Goal: Information Seeking & Learning: Learn about a topic

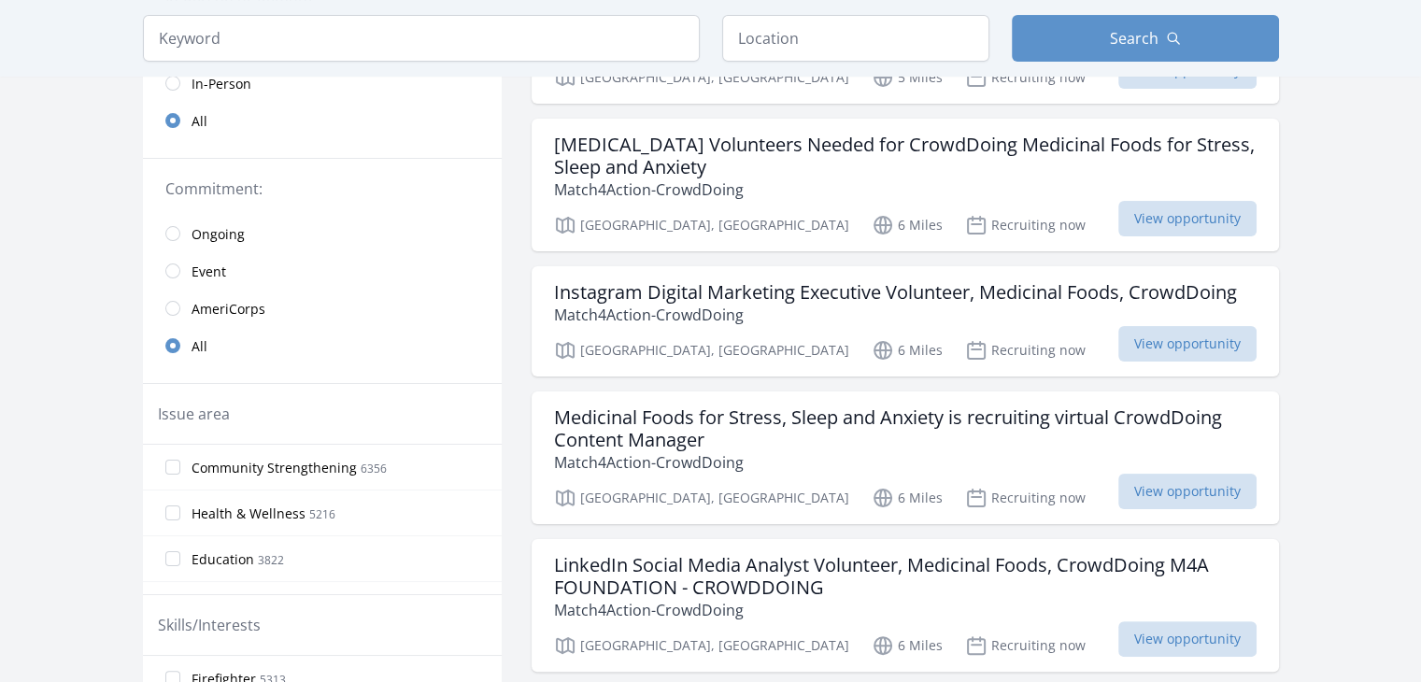
scroll to position [93, 0]
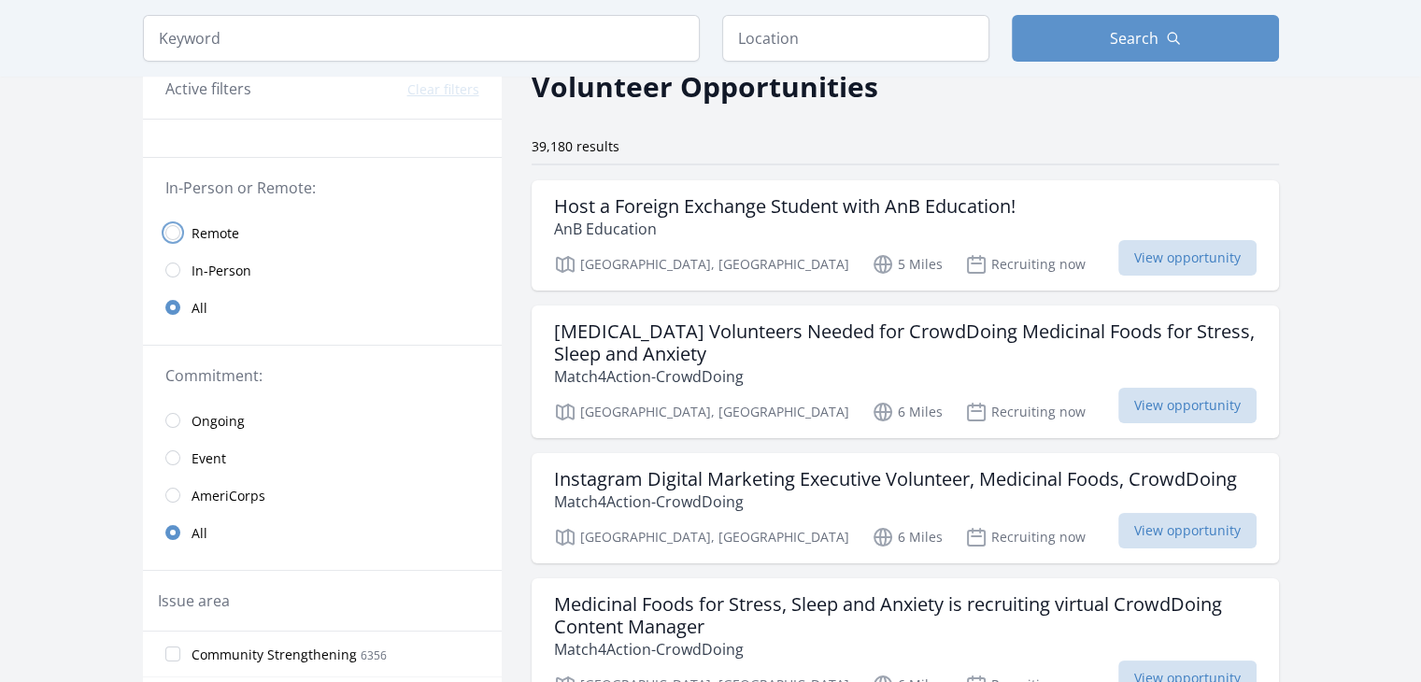
click at [172, 238] on input "radio" at bounding box center [172, 232] width 15 height 15
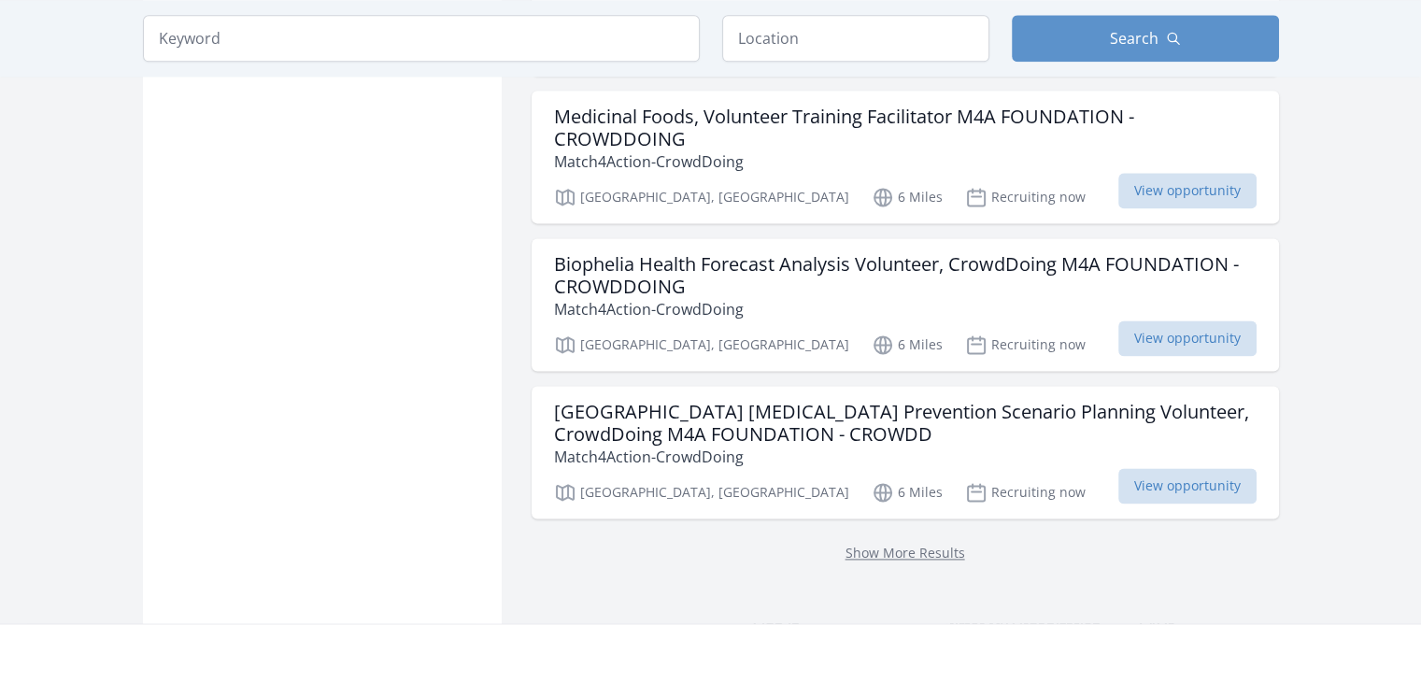
scroll to position [2522, 0]
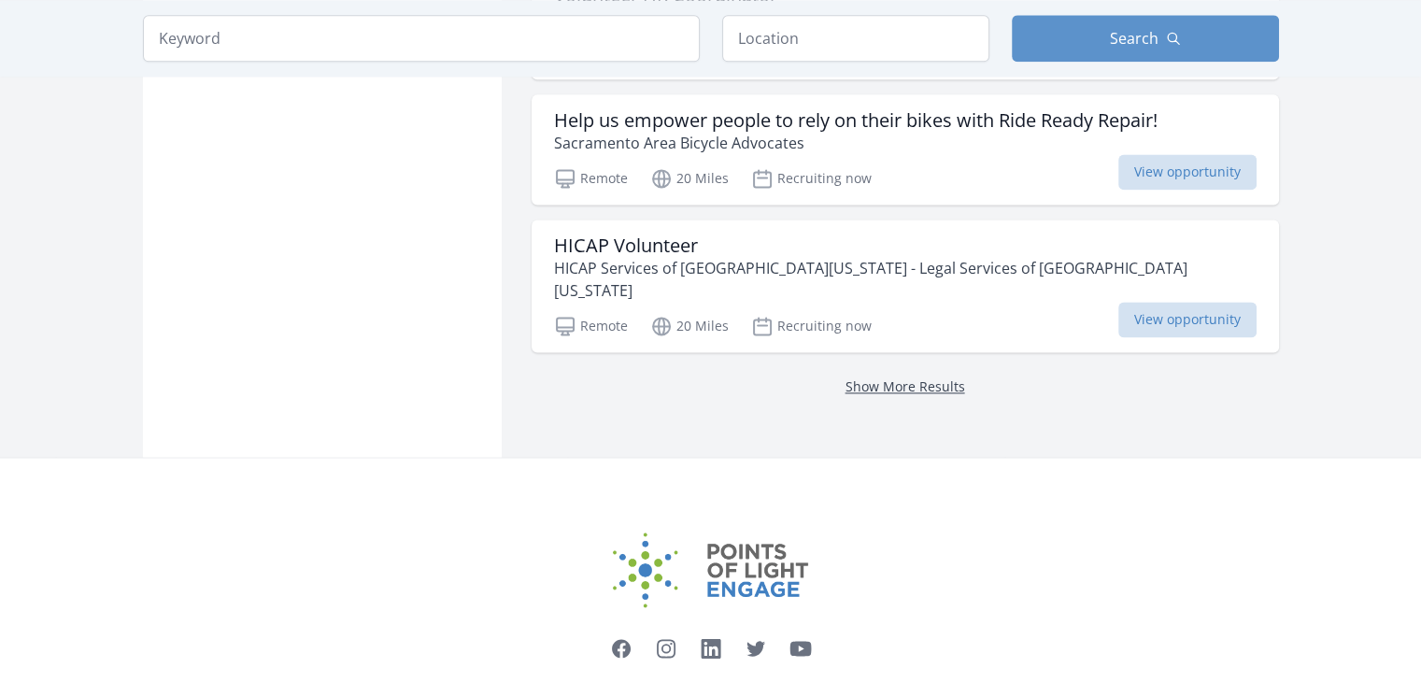
click at [876, 377] on link "Show More Results" at bounding box center [905, 386] width 120 height 18
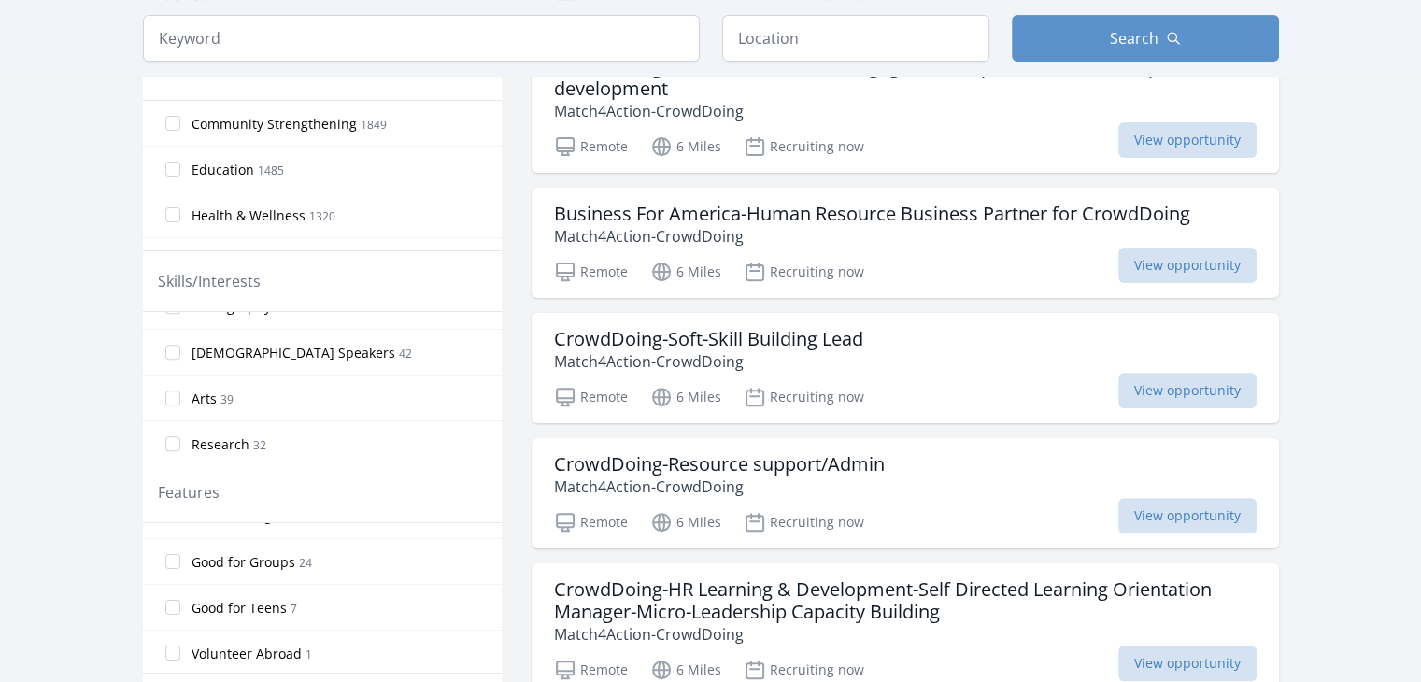
scroll to position [1491, 0]
click at [171, 347] on input "Research 32" at bounding box center [172, 354] width 15 height 15
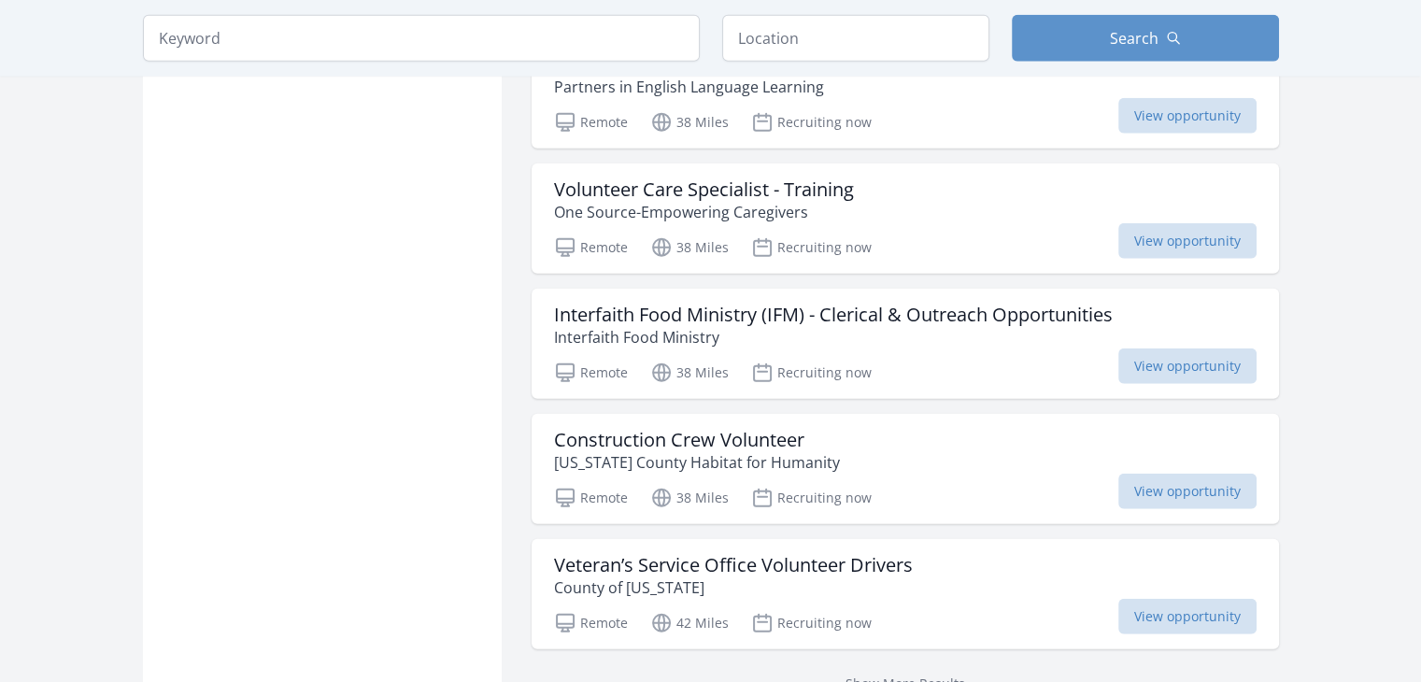
scroll to position [4858, 0]
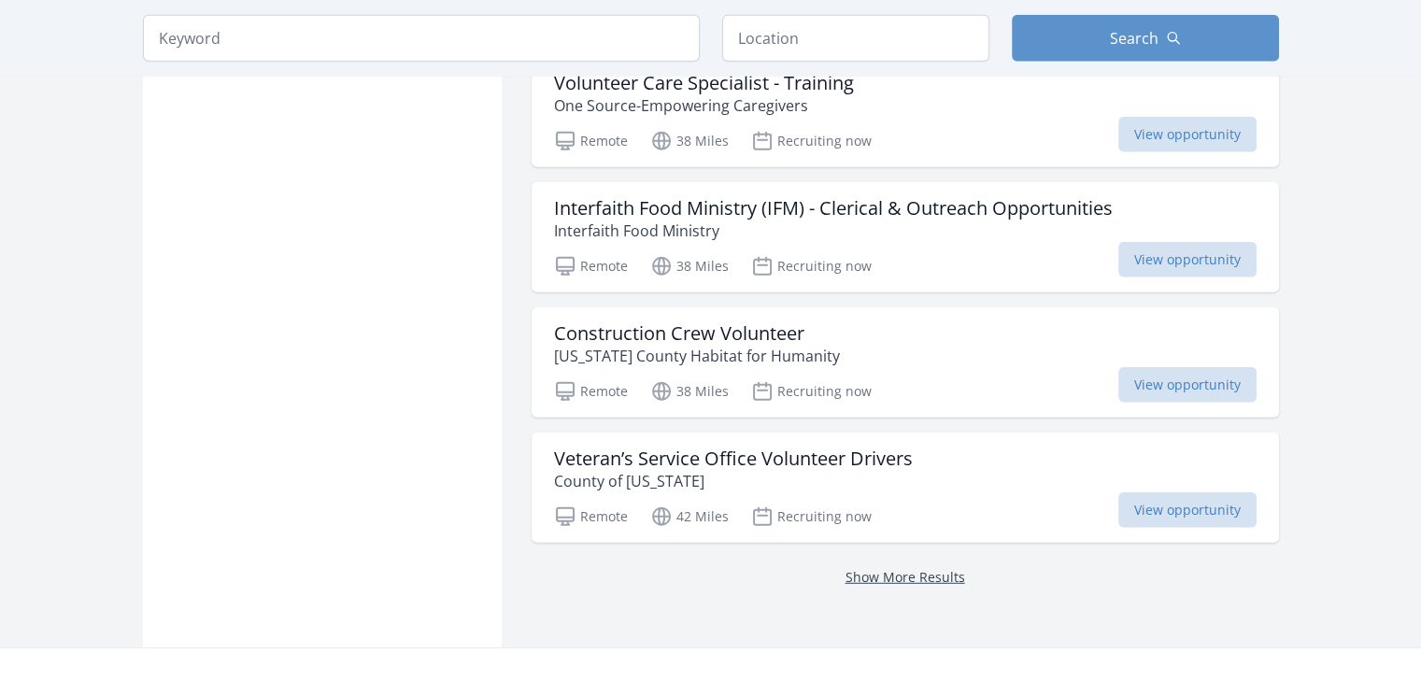
click at [934, 568] on link "Show More Results" at bounding box center [905, 577] width 120 height 18
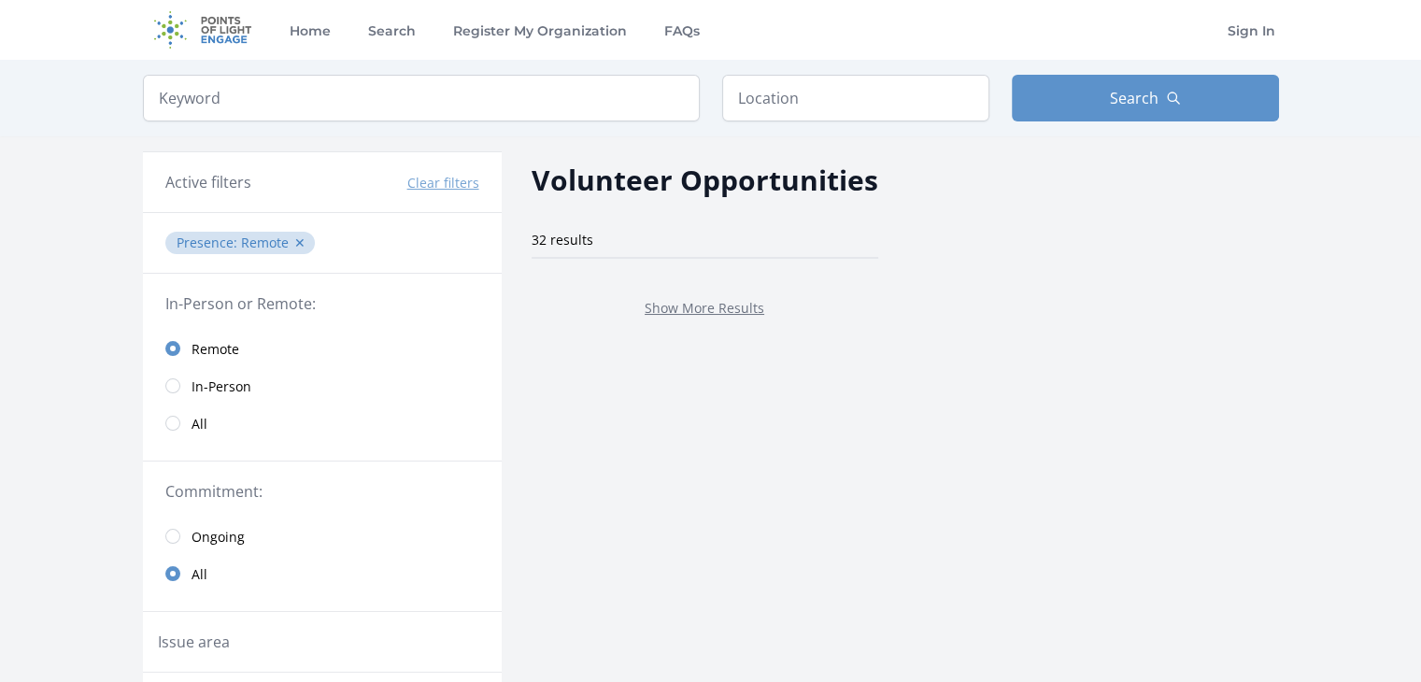
click at [682, 315] on p "Show More Results" at bounding box center [705, 307] width 302 height 22
click at [688, 306] on link "Show More Results" at bounding box center [705, 308] width 120 height 18
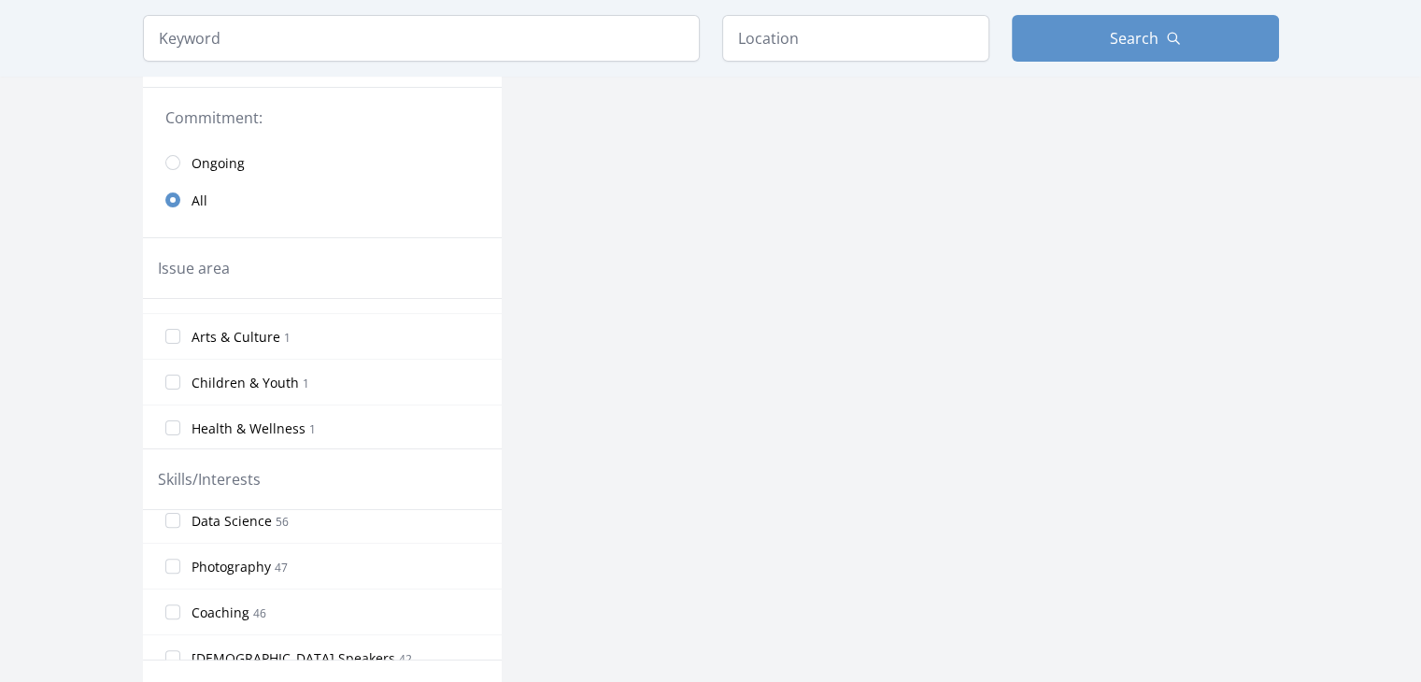
scroll to position [1308, 0]
click at [177, 547] on input "Data Science 56" at bounding box center [172, 552] width 15 height 15
click at [171, 552] on label "Data Science 56" at bounding box center [322, 551] width 359 height 37
click at [171, 552] on input "Data Science 56" at bounding box center [172, 552] width 15 height 15
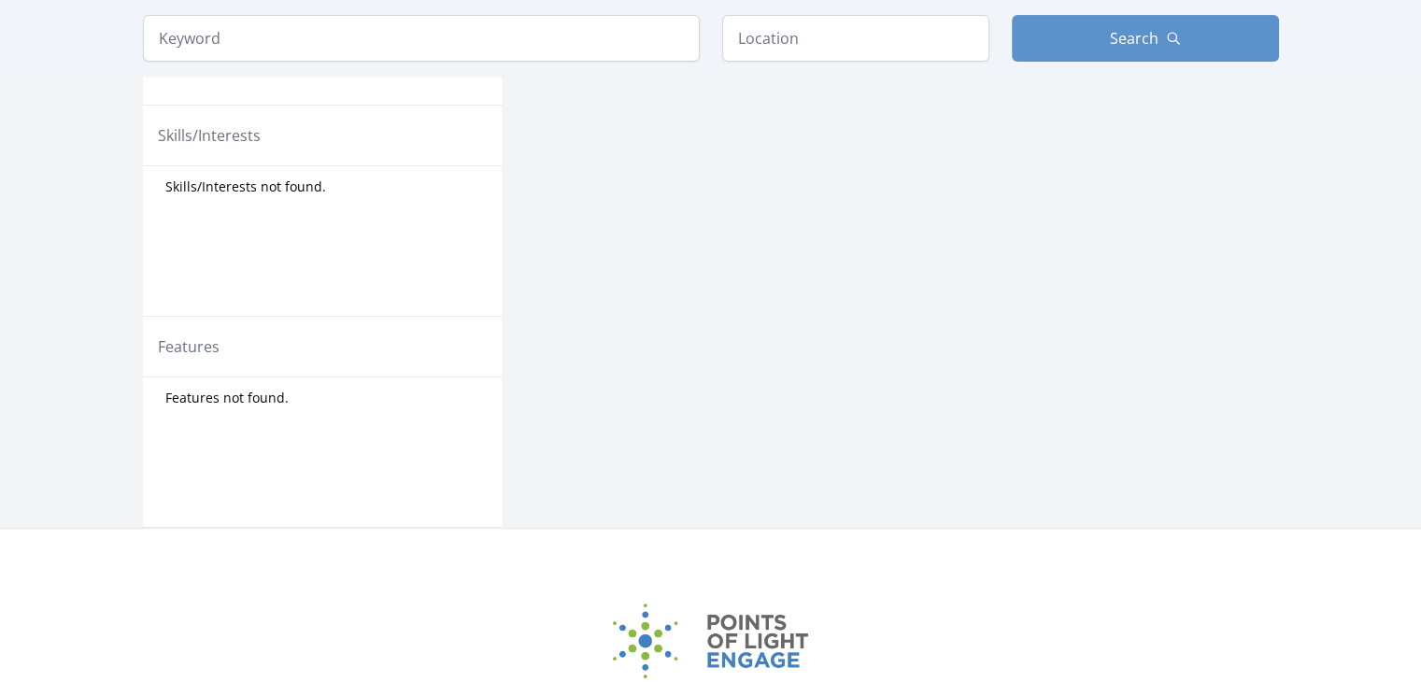
scroll to position [508, 0]
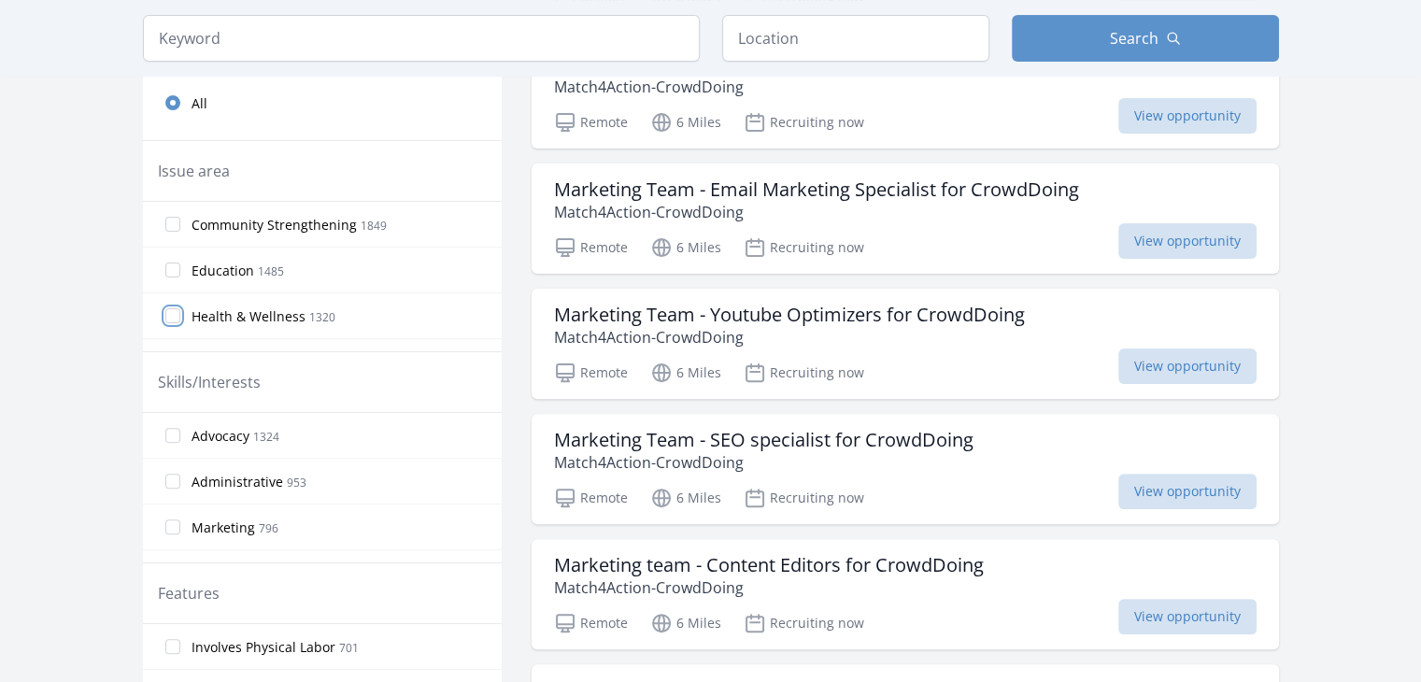
click at [165, 315] on input "Health & Wellness 1320" at bounding box center [172, 315] width 15 height 15
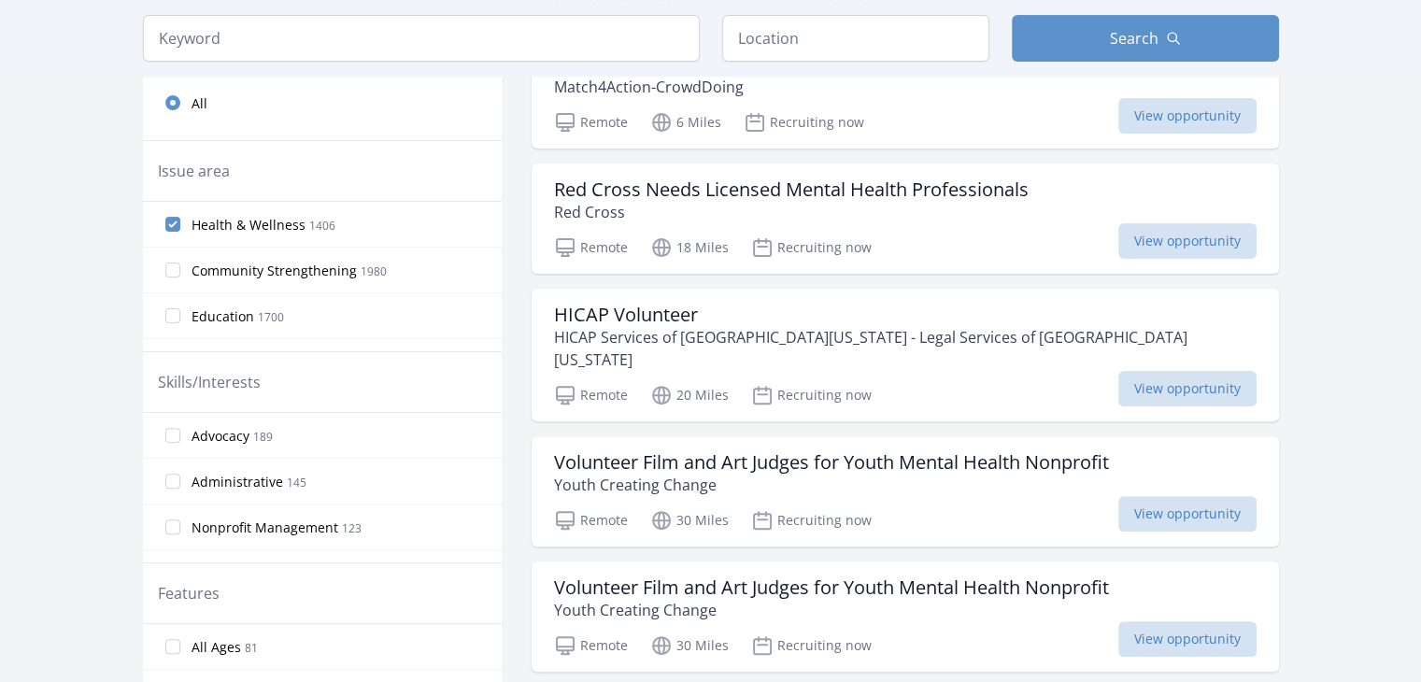
click at [170, 315] on input "Education 1700" at bounding box center [172, 315] width 15 height 15
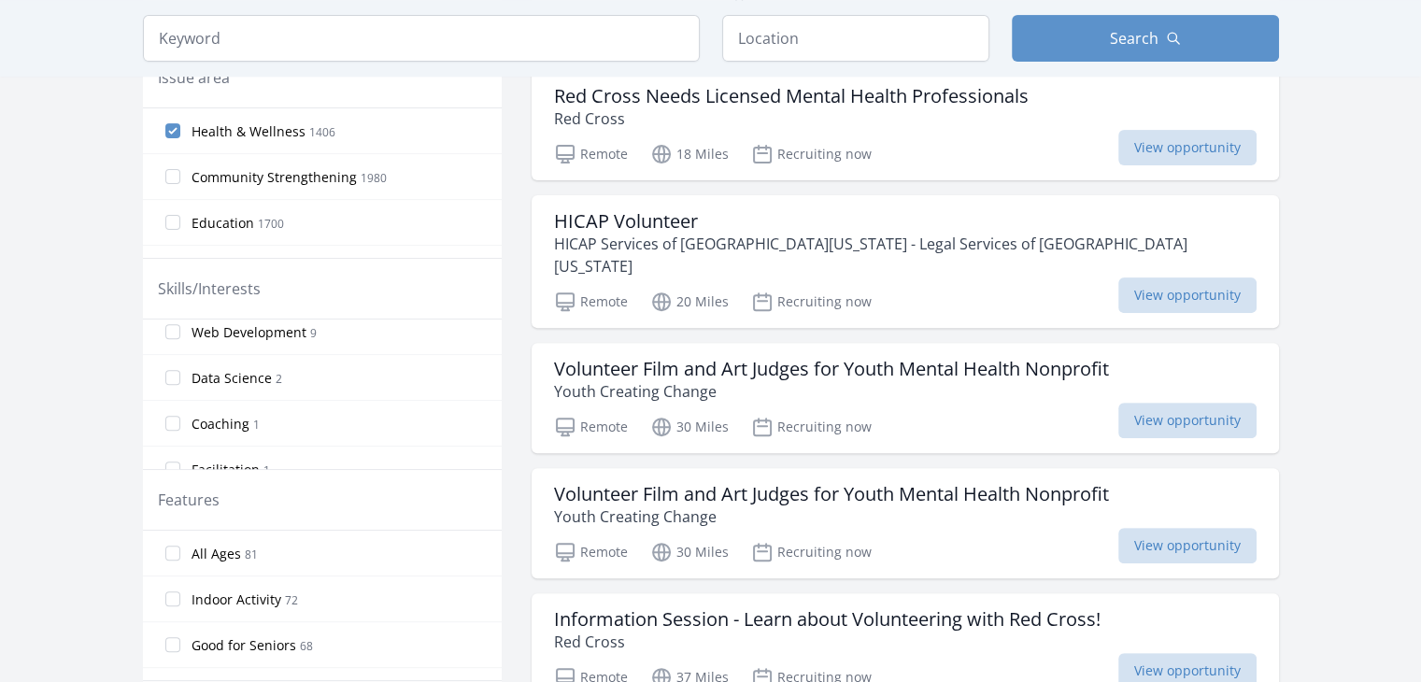
scroll to position [1323, 0]
click at [178, 330] on label "Data Science 2" at bounding box center [322, 346] width 359 height 37
click at [178, 339] on input "Data Science 2" at bounding box center [172, 346] width 15 height 15
click at [174, 340] on input "Data Science 2" at bounding box center [172, 346] width 15 height 15
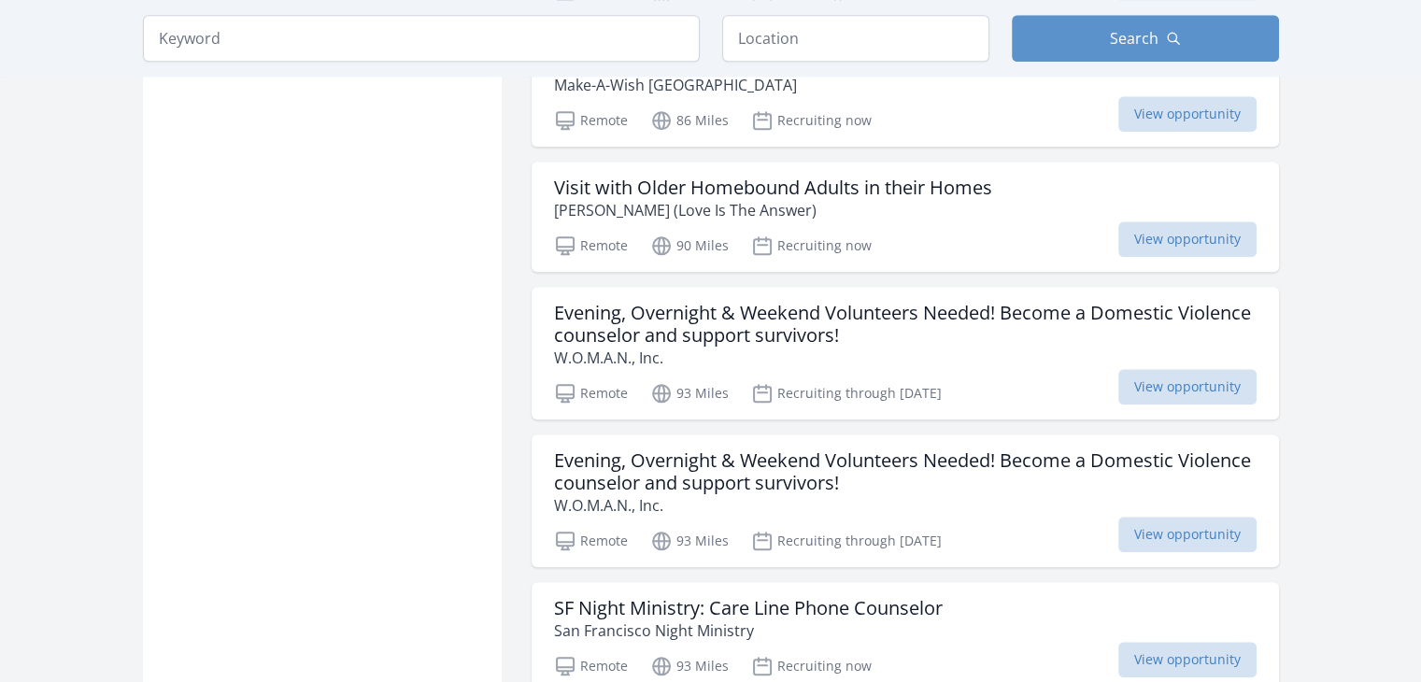
scroll to position [2190, 0]
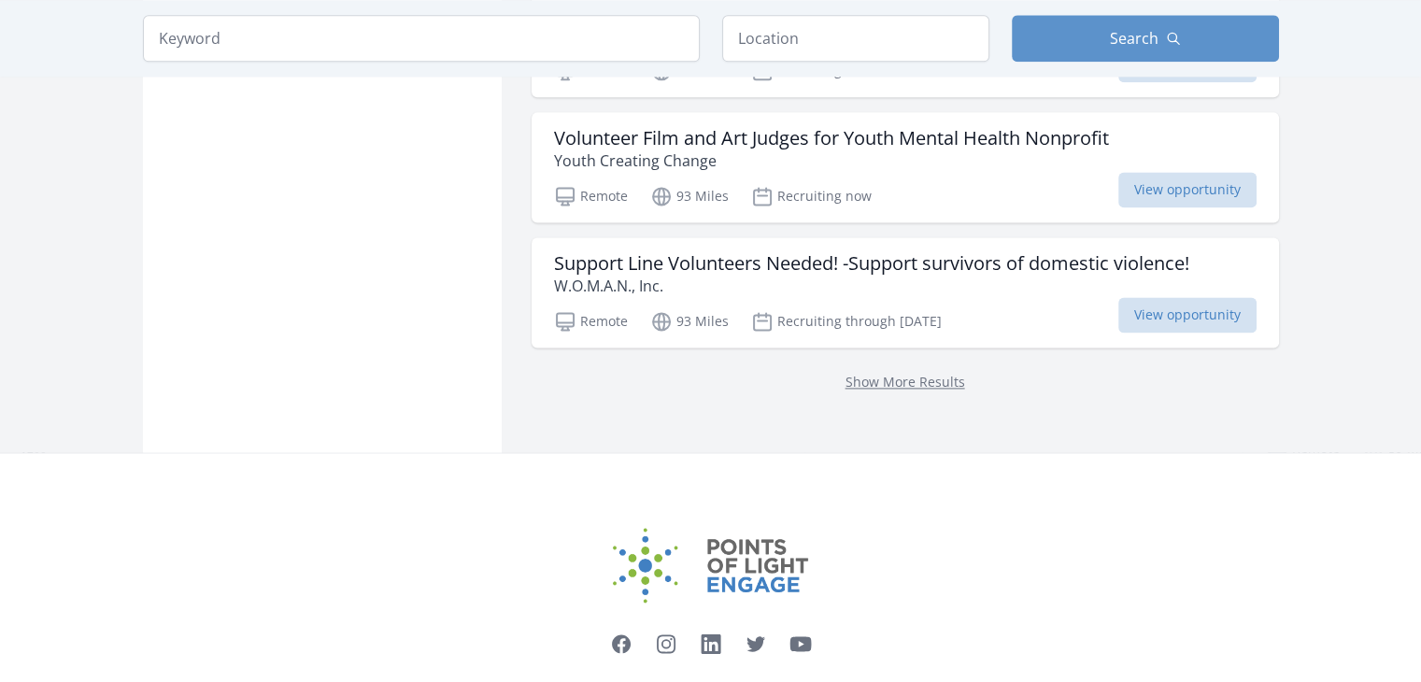
scroll to position [2473, 0]
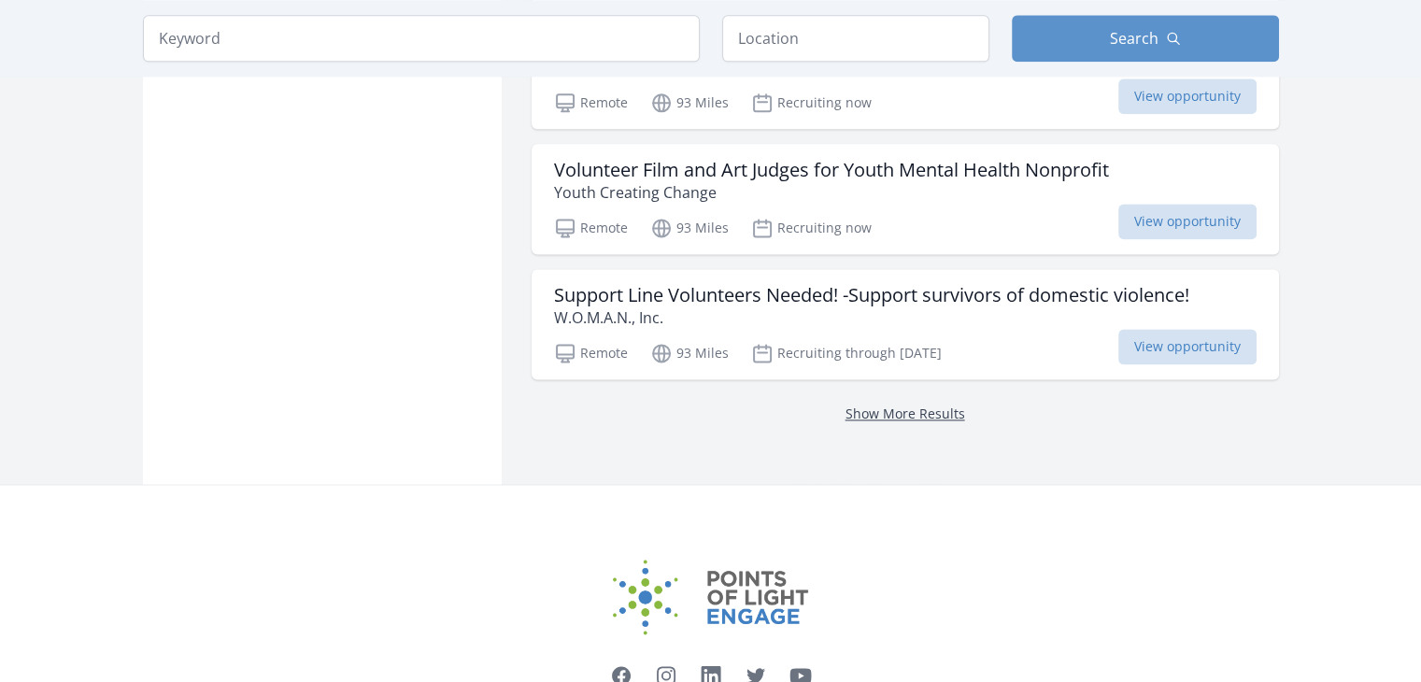
click at [879, 405] on link "Show More Results" at bounding box center [905, 414] width 120 height 18
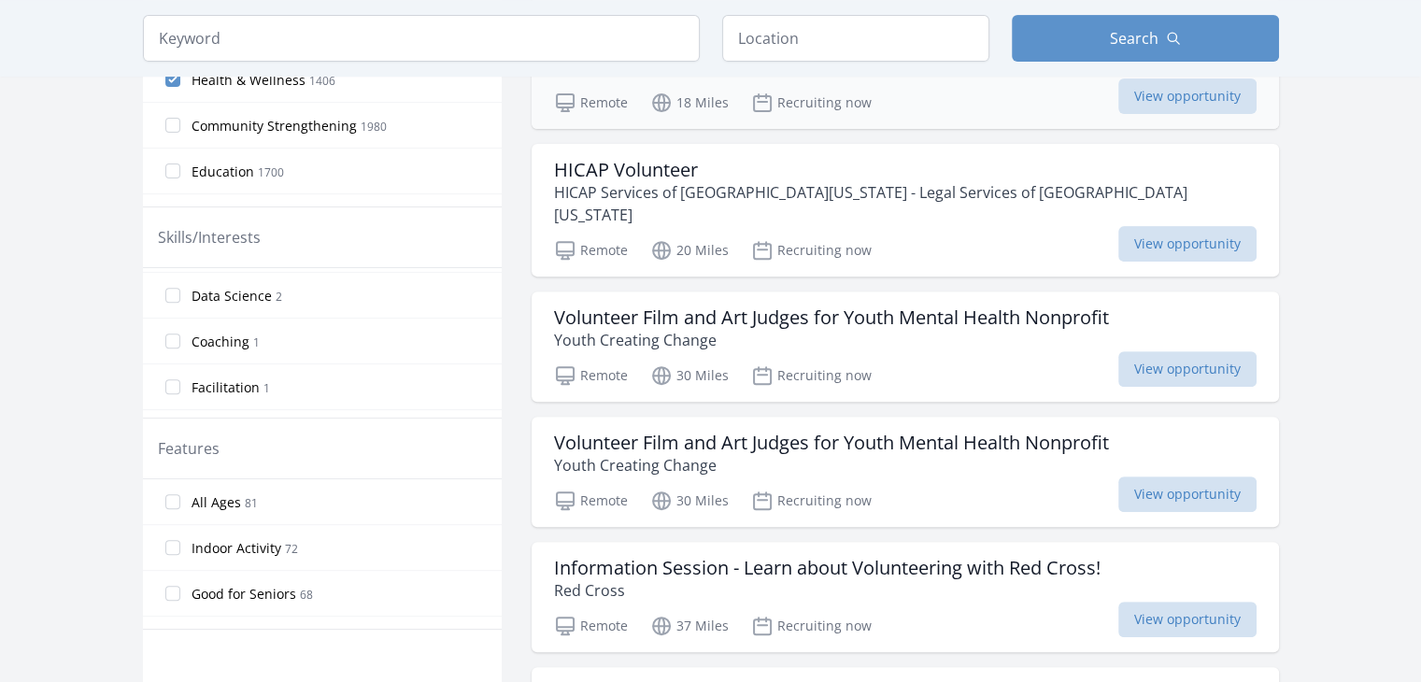
scroll to position [654, 0]
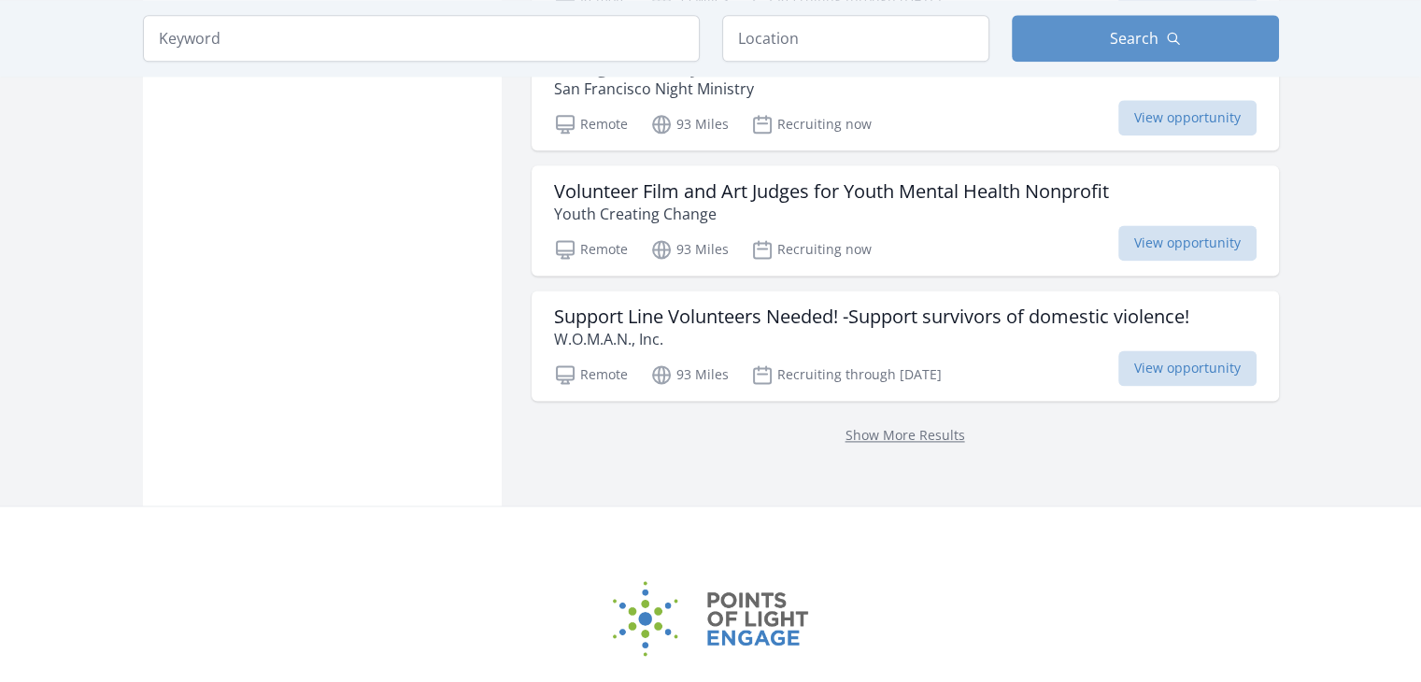
scroll to position [2566, 0]
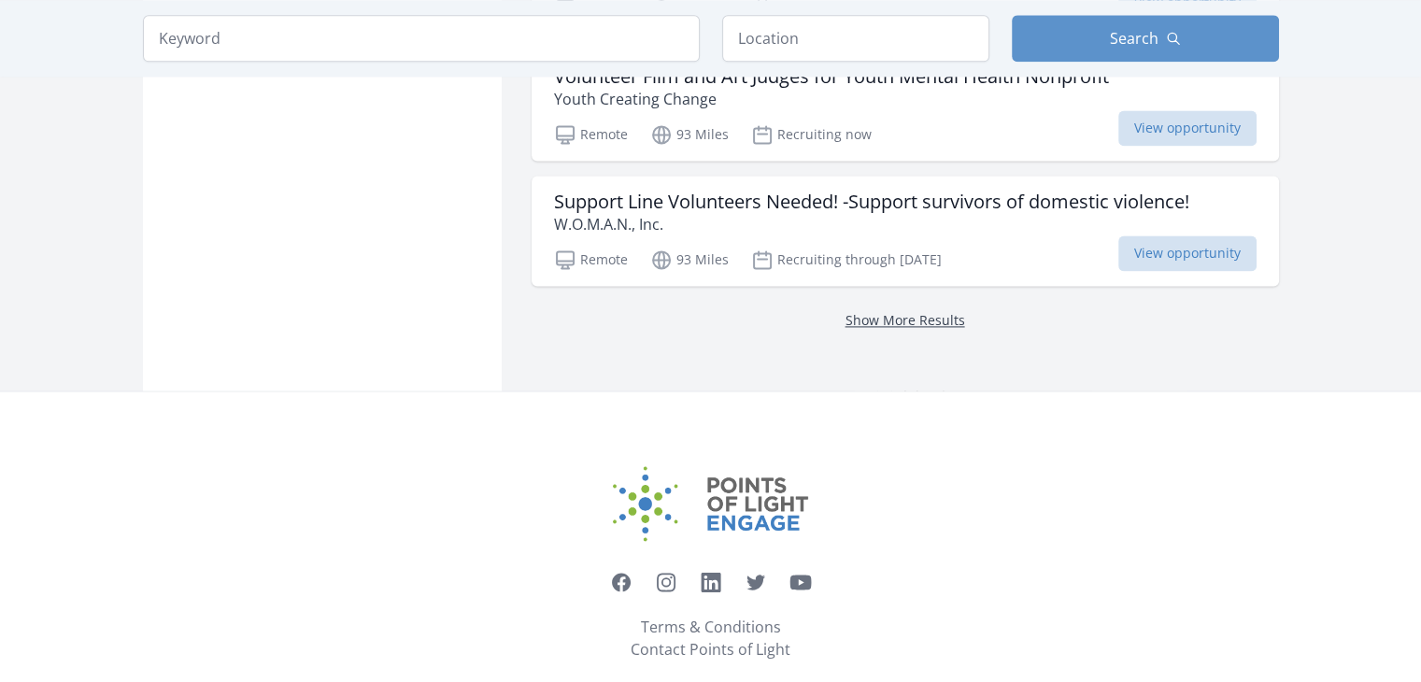
click at [889, 311] on link "Show More Results" at bounding box center [905, 320] width 120 height 18
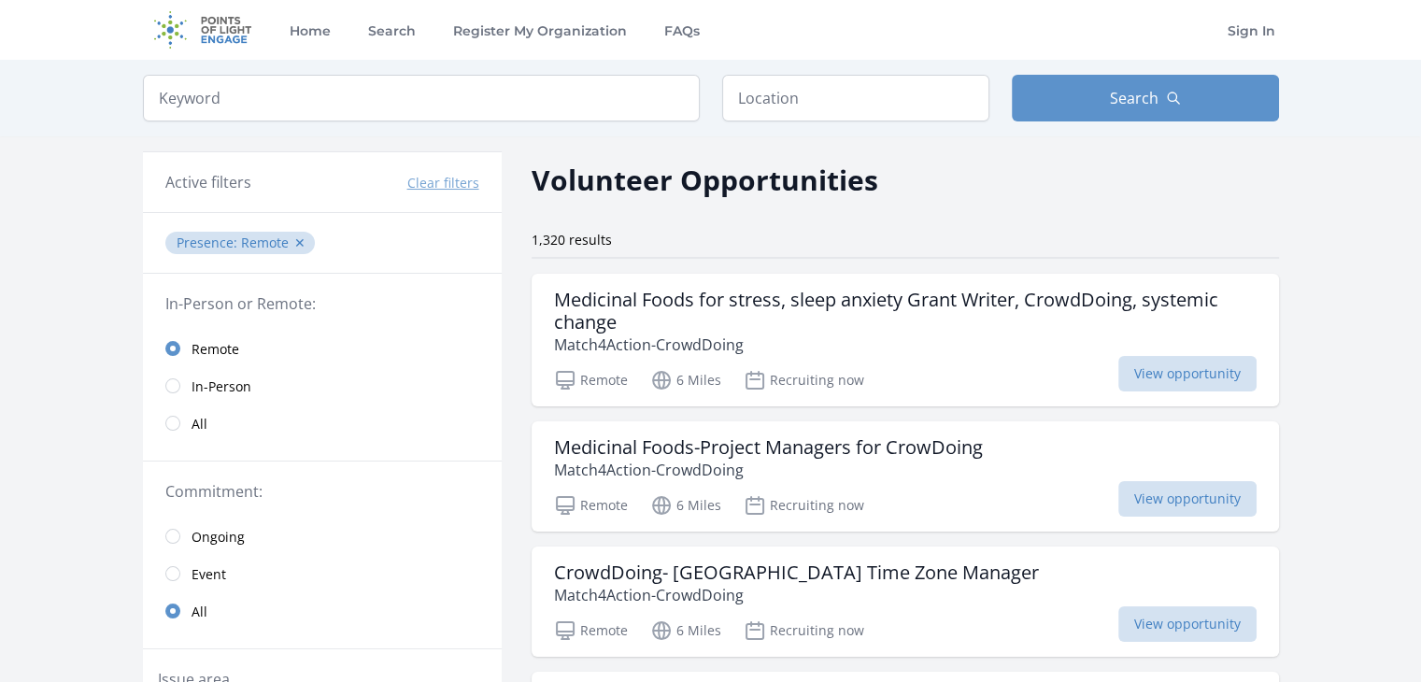
click at [182, 423] on link "All" at bounding box center [322, 423] width 359 height 37
